Goal: Task Accomplishment & Management: Use online tool/utility

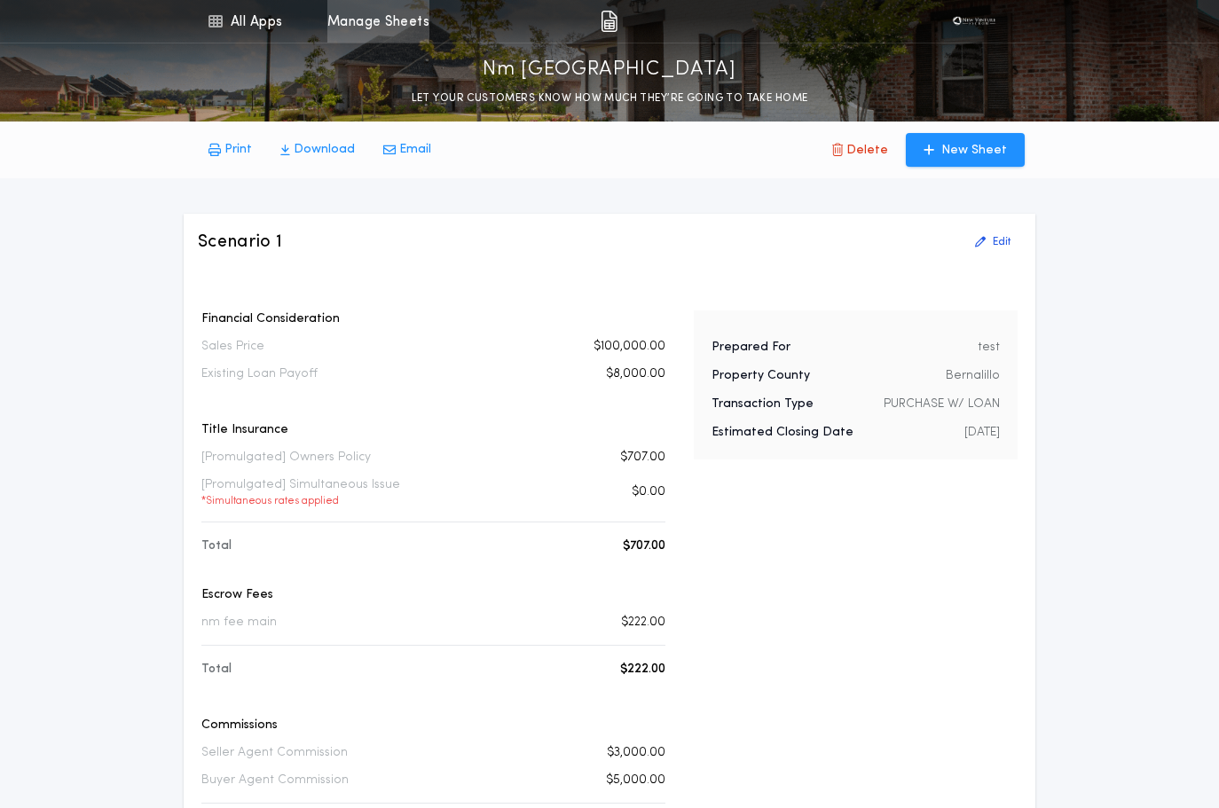
click at [426, 27] on link "Manage Sheets" at bounding box center [378, 21] width 102 height 43
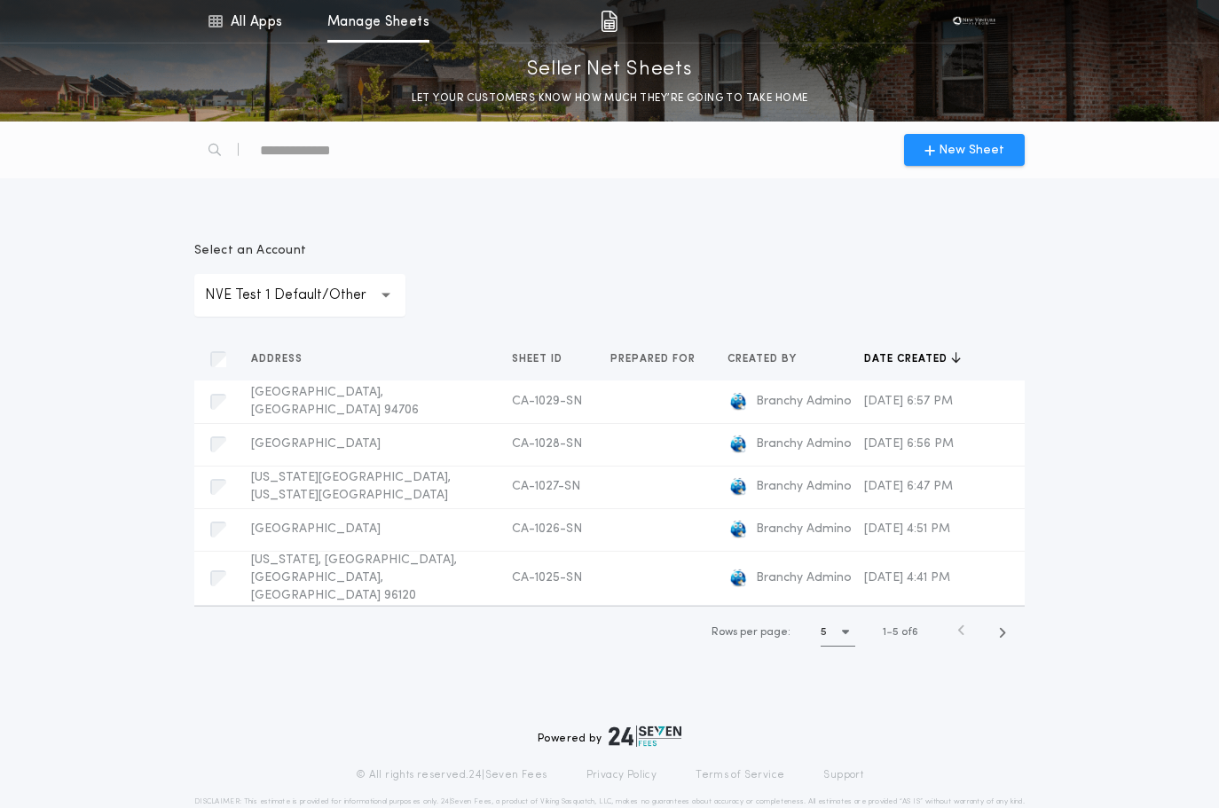
click at [252, 295] on p "NVE Test 1 Default/Other" at bounding box center [300, 295] width 190 height 21
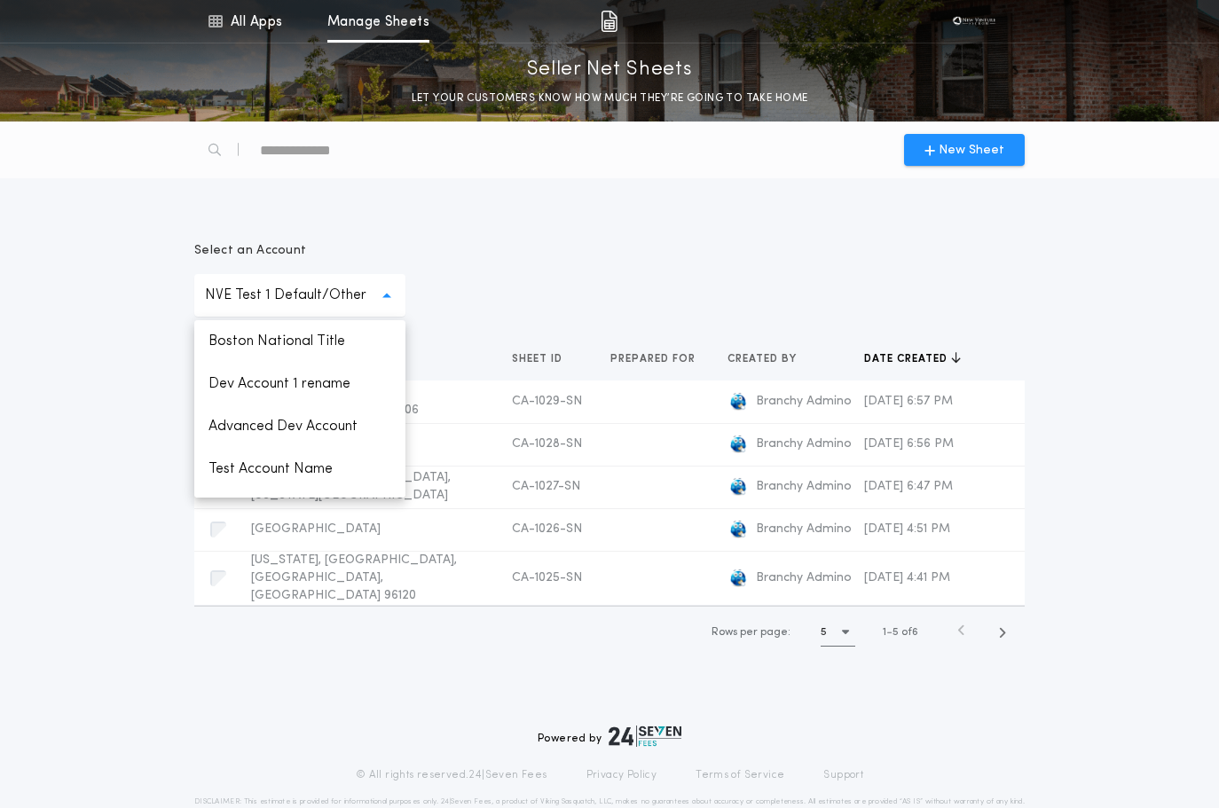
click at [252, 295] on p "NVE Test 1 Default/Other" at bounding box center [300, 295] width 190 height 21
